Goal: Entertainment & Leisure: Browse casually

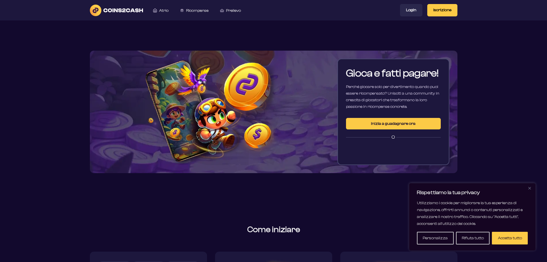
drag, startPoint x: 488, startPoint y: 240, endPoint x: 494, endPoint y: 240, distance: 5.7
click at [488, 240] on button "Rifiuta tutto" at bounding box center [473, 238] width 34 height 13
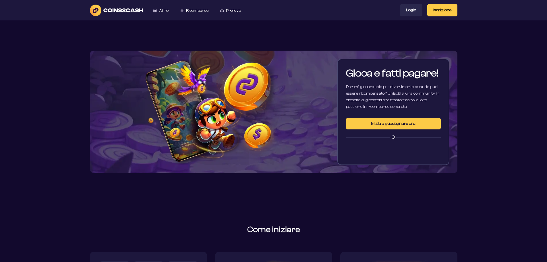
click at [400, 126] on font "Inizia a guadagnare ora" at bounding box center [393, 123] width 45 height 5
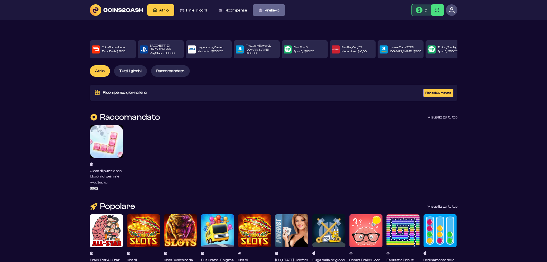
click at [273, 11] on font "Prelievo" at bounding box center [272, 10] width 15 height 5
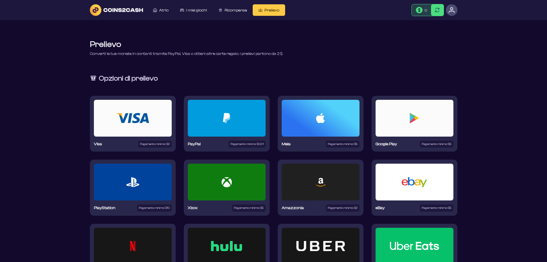
click at [234, 116] on div at bounding box center [227, 118] width 50 height 10
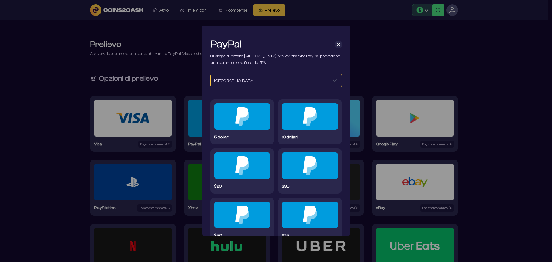
click at [332, 81] on icon "Seleziona un Paese" at bounding box center [334, 80] width 4 height 2
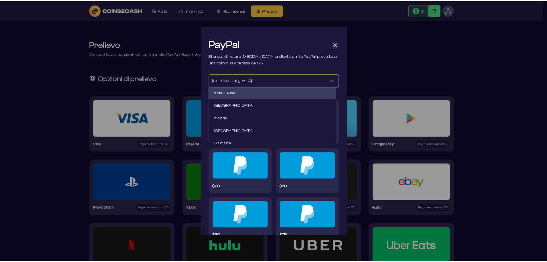
scroll to position [718, 0]
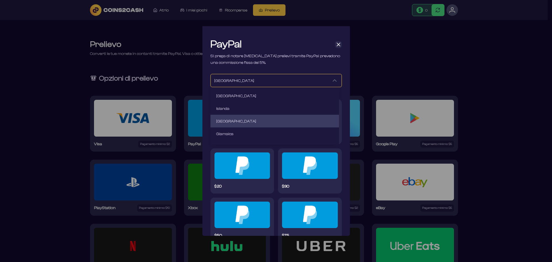
click at [229, 119] on li "Italia" at bounding box center [274, 121] width 128 height 13
type input "*****"
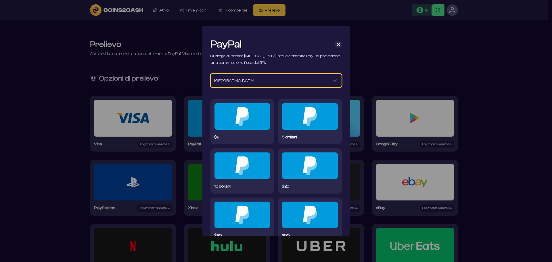
click at [245, 119] on img at bounding box center [242, 116] width 14 height 18
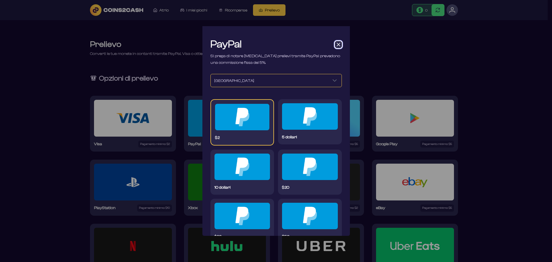
click at [336, 46] on span "Cancellare" at bounding box center [338, 44] width 5 height 5
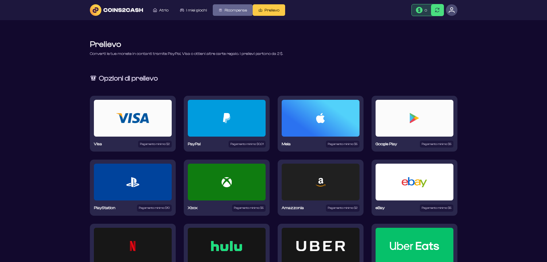
click at [234, 9] on font "Ricompense" at bounding box center [236, 10] width 22 height 5
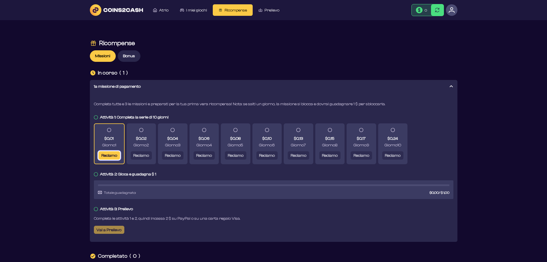
click at [113, 156] on font "Reclamo" at bounding box center [109, 155] width 16 height 5
click at [96, 175] on icon at bounding box center [96, 174] width 4 height 4
click at [111, 155] on font "Reclamo" at bounding box center [109, 155] width 16 height 5
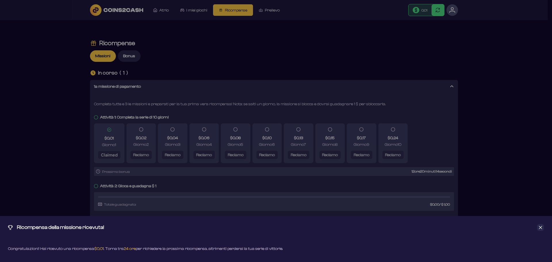
click at [540, 228] on icon "Vicino" at bounding box center [540, 227] width 3 height 3
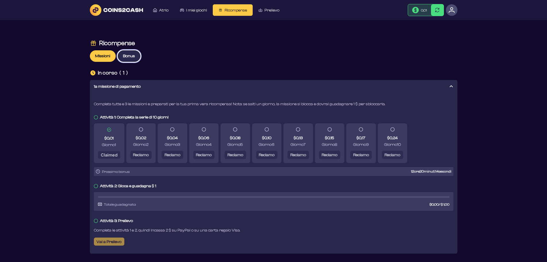
click at [126, 56] on font "Bonus" at bounding box center [129, 56] width 12 height 5
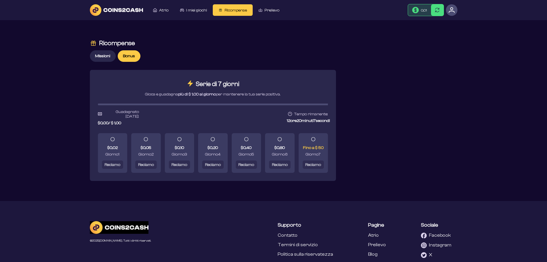
click at [113, 140] on span at bounding box center [113, 139] width 4 height 4
click at [112, 163] on font "Reclamo" at bounding box center [113, 164] width 16 height 5
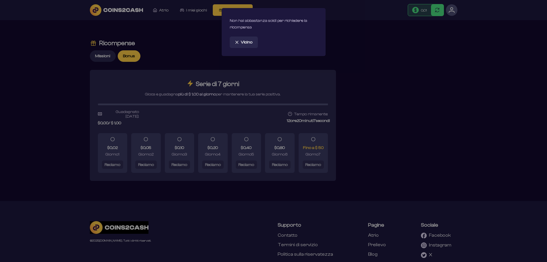
click at [246, 41] on font "Vicino" at bounding box center [246, 42] width 11 height 5
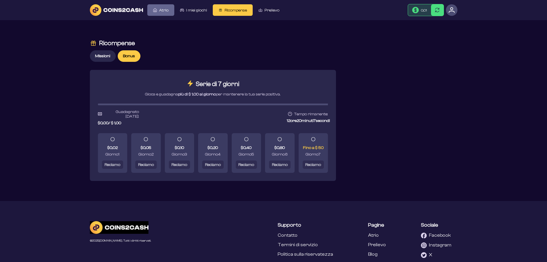
click at [159, 11] on font "Atrio" at bounding box center [163, 10] width 9 height 5
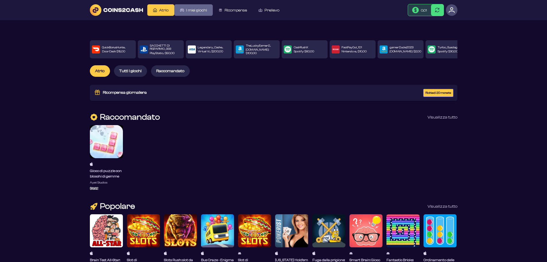
click at [205, 10] on font "I miei giochi" at bounding box center [196, 10] width 21 height 5
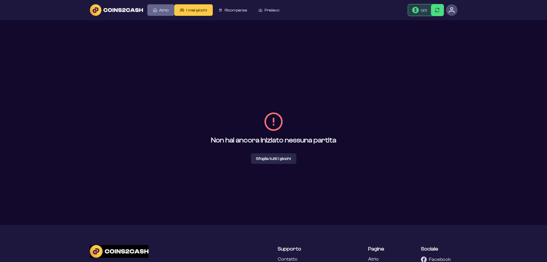
click at [158, 10] on link "Atrio" at bounding box center [160, 9] width 27 height 11
click at [276, 157] on font "Sfoglia tutti i giochi" at bounding box center [273, 158] width 35 height 5
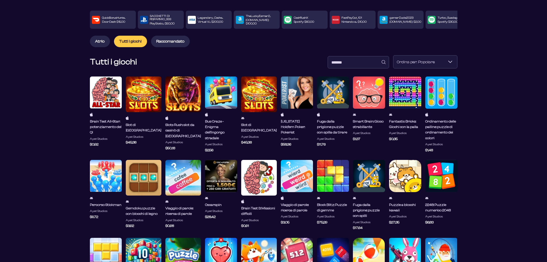
scroll to position [57, 0]
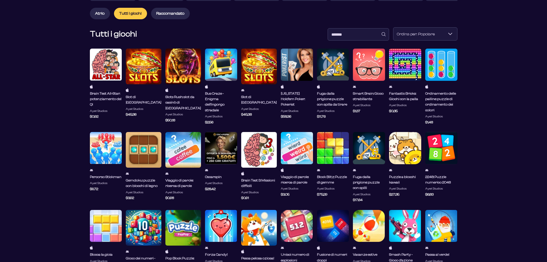
click at [108, 149] on div at bounding box center [106, 148] width 32 height 32
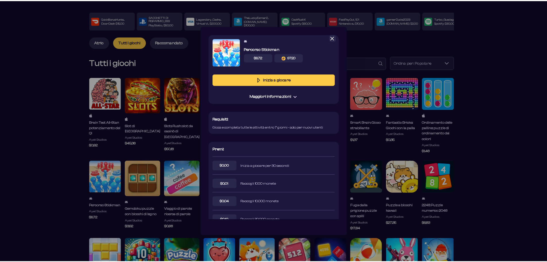
scroll to position [0, 0]
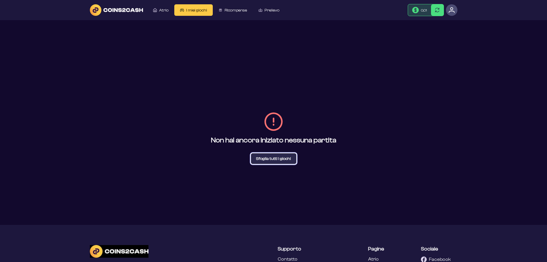
click at [273, 158] on font "Sfoglia tutti i giochi" at bounding box center [273, 158] width 35 height 5
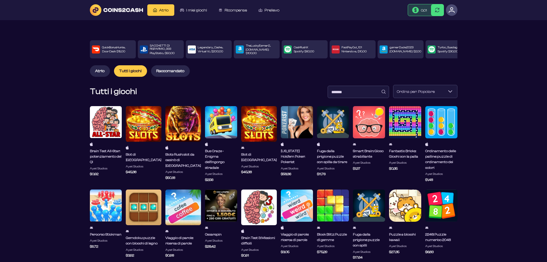
click at [176, 69] on font "Raccomandato" at bounding box center [170, 71] width 28 height 5
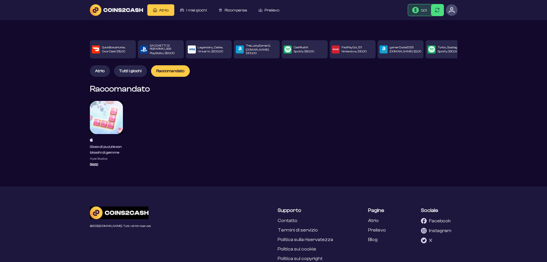
click at [130, 69] on font "Tutti i giochi" at bounding box center [130, 71] width 22 height 5
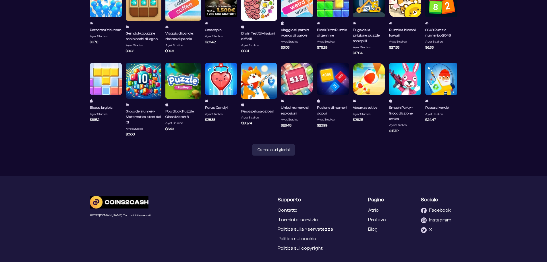
scroll to position [205, 0]
click at [273, 147] on font "Carica altri giochi" at bounding box center [274, 149] width 32 height 5
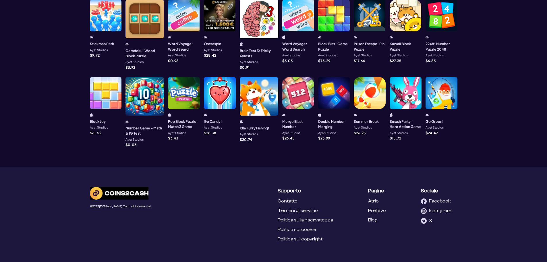
scroll to position [184, 0]
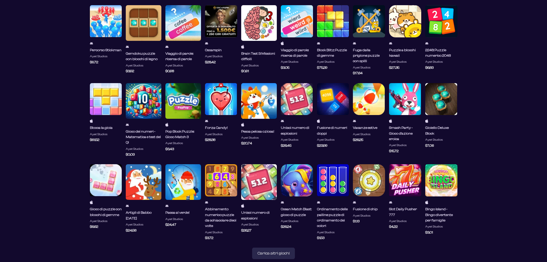
click at [142, 98] on div at bounding box center [144, 101] width 36 height 36
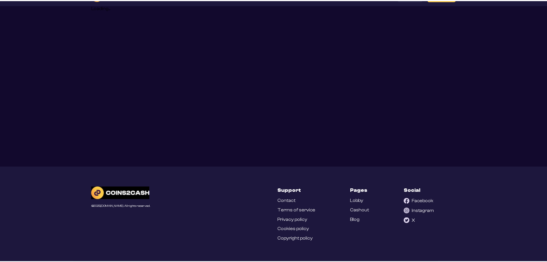
scroll to position [0, 0]
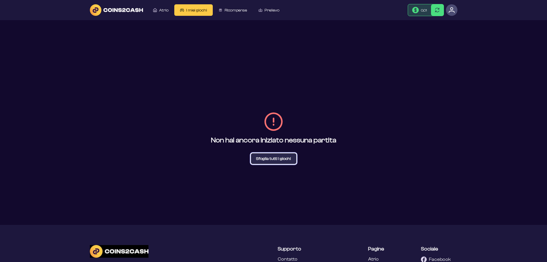
click at [279, 159] on font "Sfoglia tutti i giochi" at bounding box center [273, 158] width 35 height 5
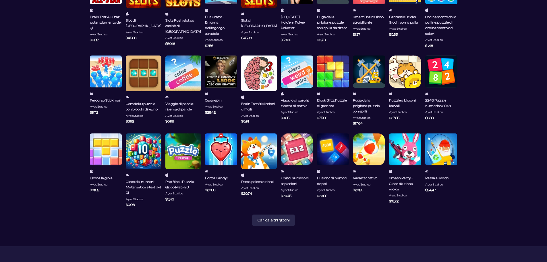
scroll to position [144, 0]
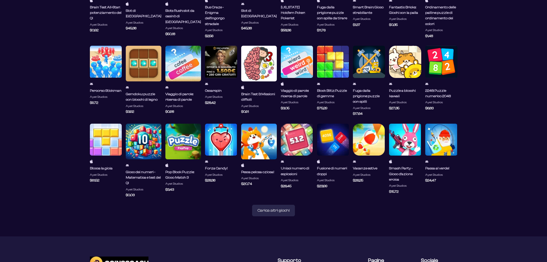
click at [144, 136] on div at bounding box center [144, 142] width 36 height 36
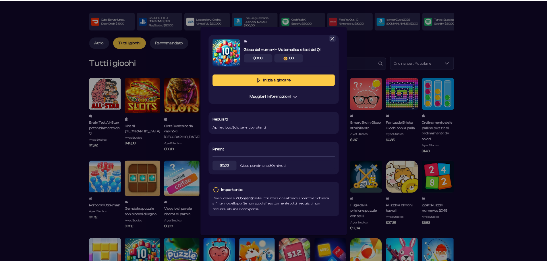
scroll to position [0, 0]
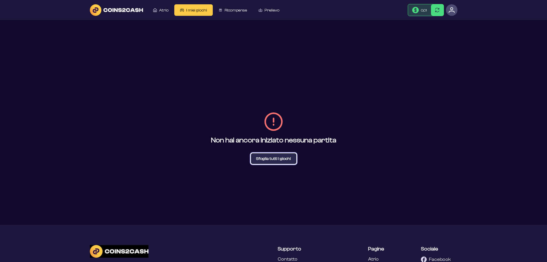
click at [272, 158] on font "Sfoglia tutti i giochi" at bounding box center [273, 158] width 35 height 5
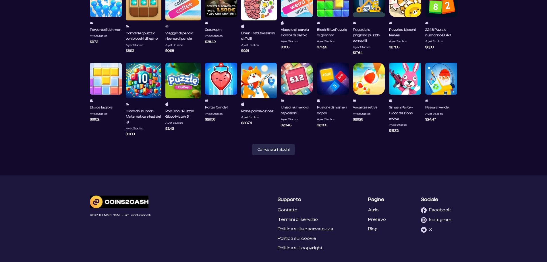
scroll to position [205, 0]
click at [271, 147] on font "Carica altri giochi" at bounding box center [274, 149] width 32 height 5
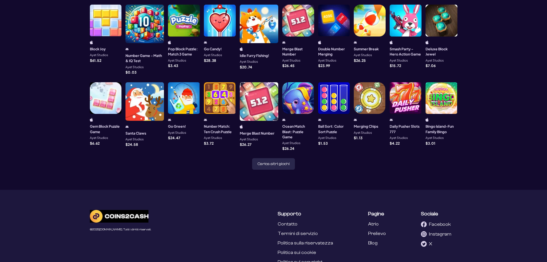
scroll to position [271, 0]
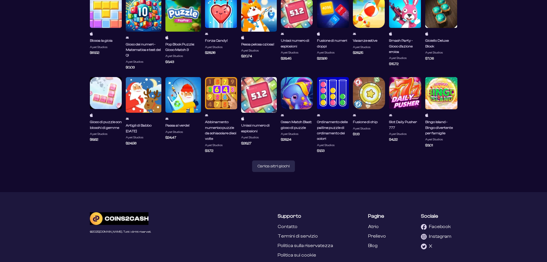
click at [327, 101] on div at bounding box center [333, 93] width 32 height 32
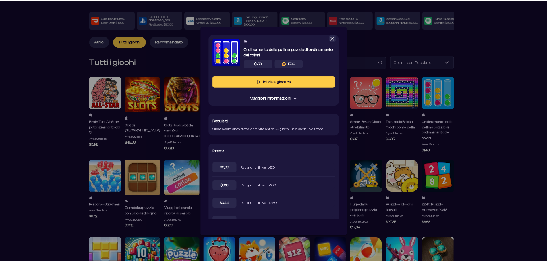
scroll to position [15, 0]
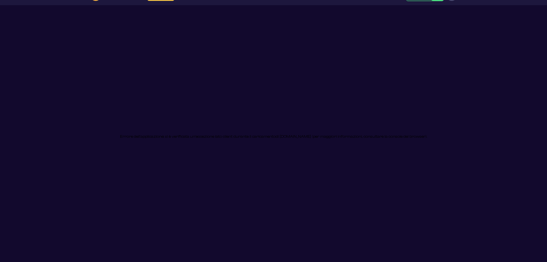
click at [311, 86] on div "Errore dell'applicazione: si è verificata un'eccezione lato client durante il c…" at bounding box center [274, 136] width 368 height 262
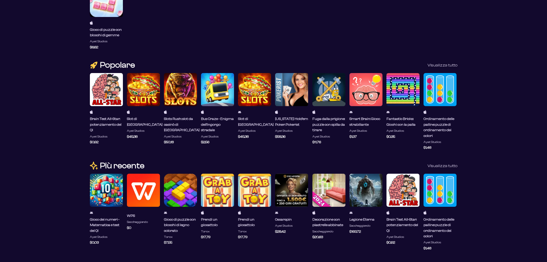
scroll to position [144, 0]
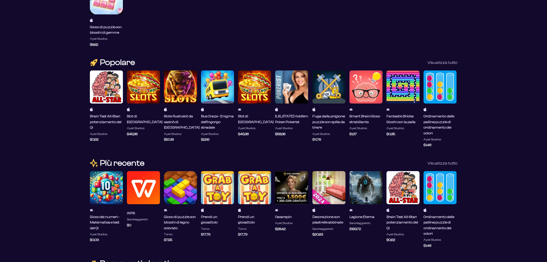
click at [440, 92] on div at bounding box center [440, 86] width 33 height 33
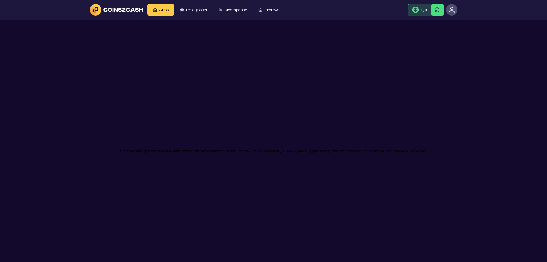
scroll to position [0, 0]
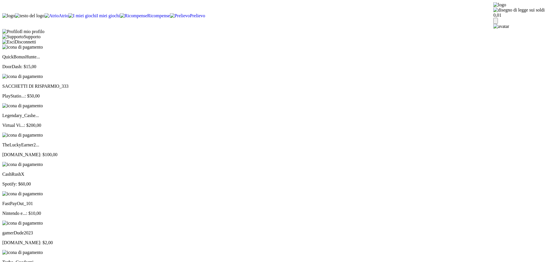
click at [493, 24] on img at bounding box center [501, 26] width 16 height 5
